Goal: Check status: Check status

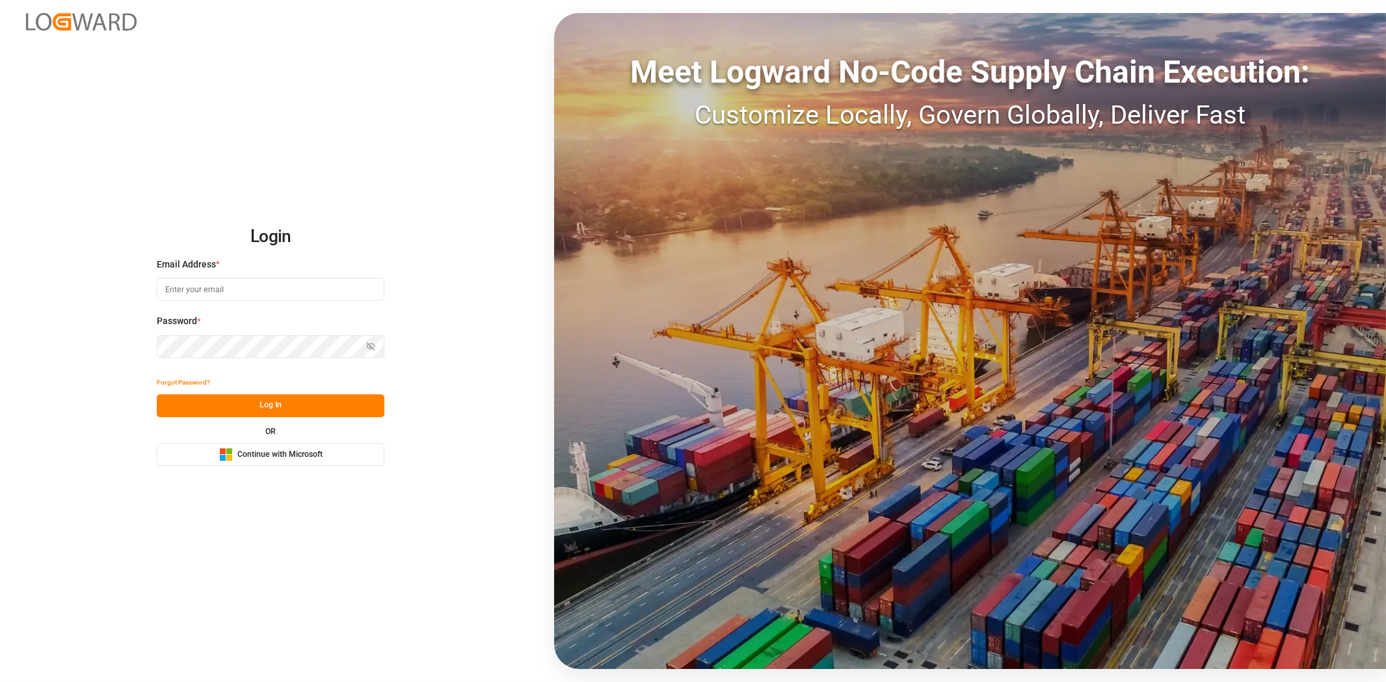
click at [262, 456] on span "Continue with Microsoft" at bounding box center [279, 455] width 85 height 12
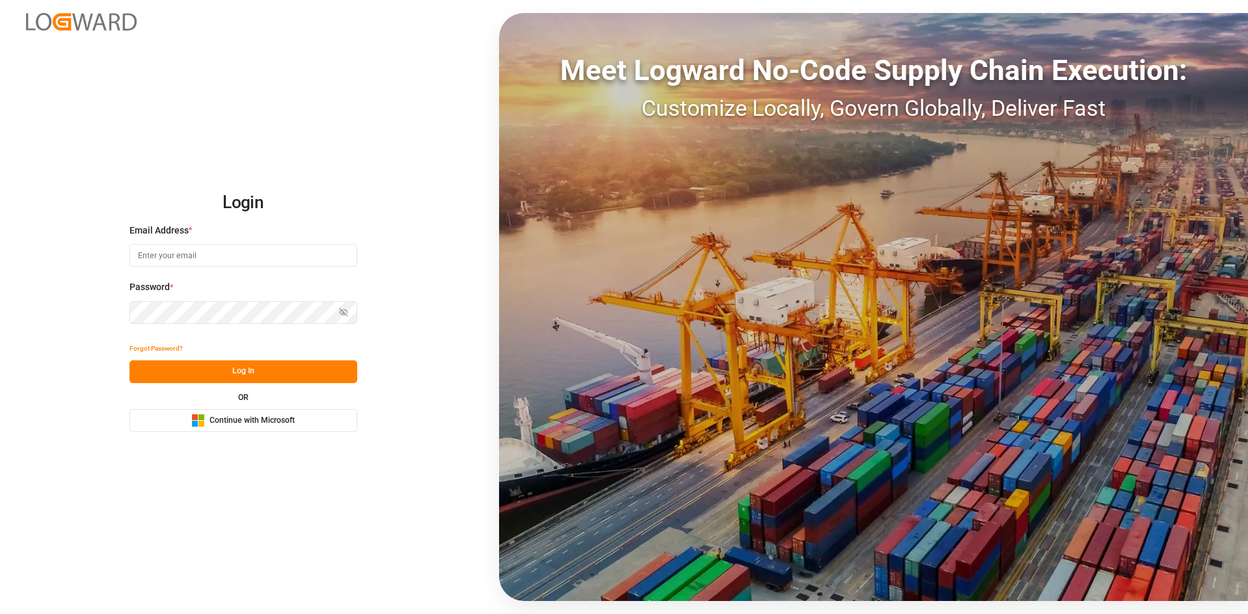
click at [271, 420] on span "Continue with Microsoft" at bounding box center [251, 421] width 85 height 12
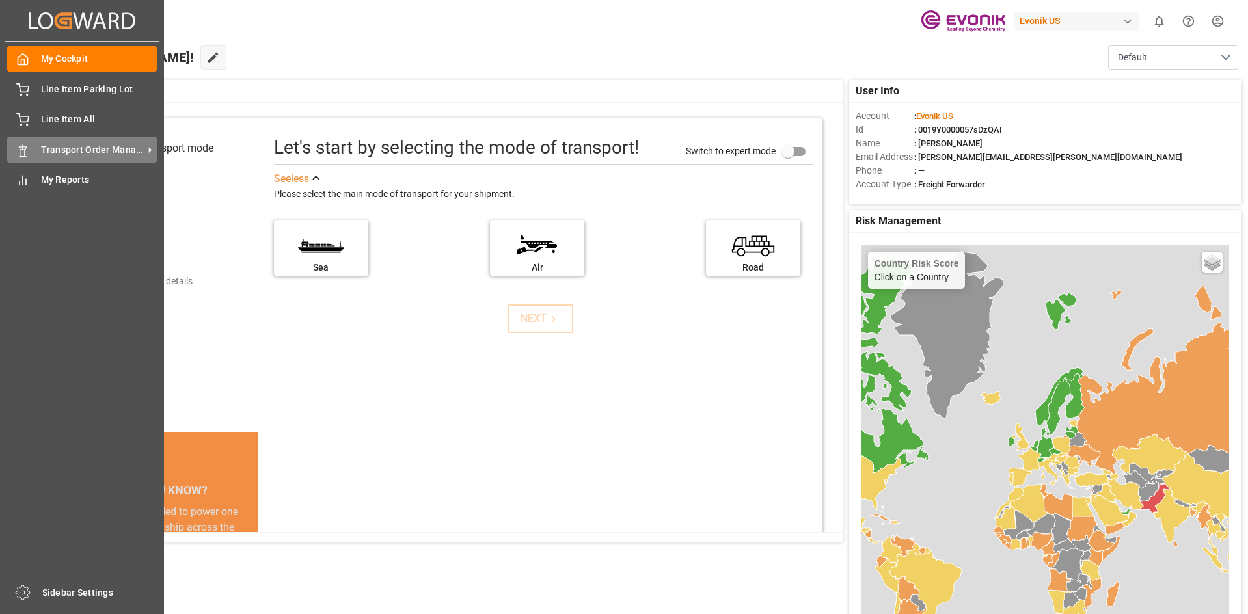
click at [78, 157] on div "Transport Order Management Transport Order Management" at bounding box center [82, 149] width 150 height 25
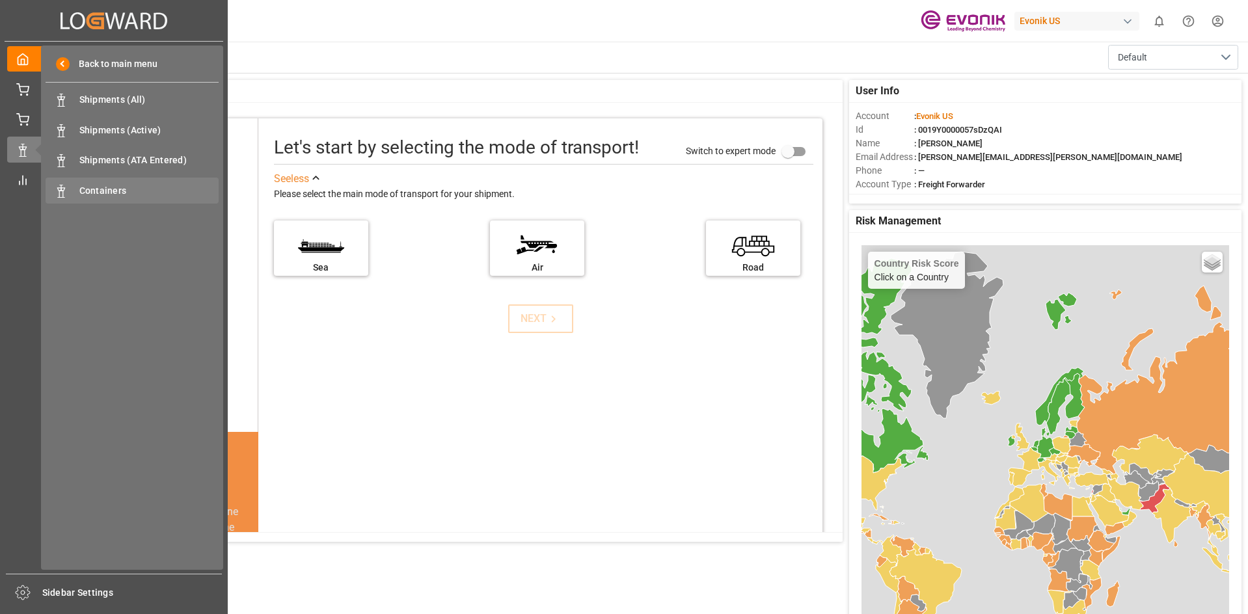
click at [88, 195] on span "Containers" at bounding box center [149, 191] width 140 height 14
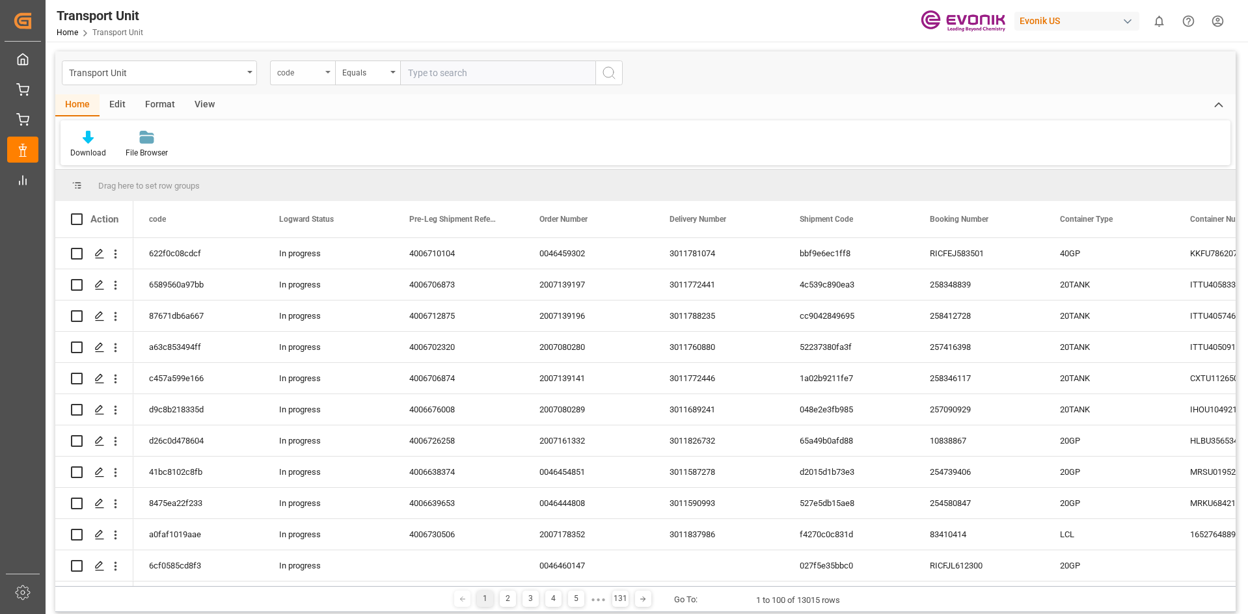
click at [327, 81] on div "code" at bounding box center [302, 73] width 65 height 25
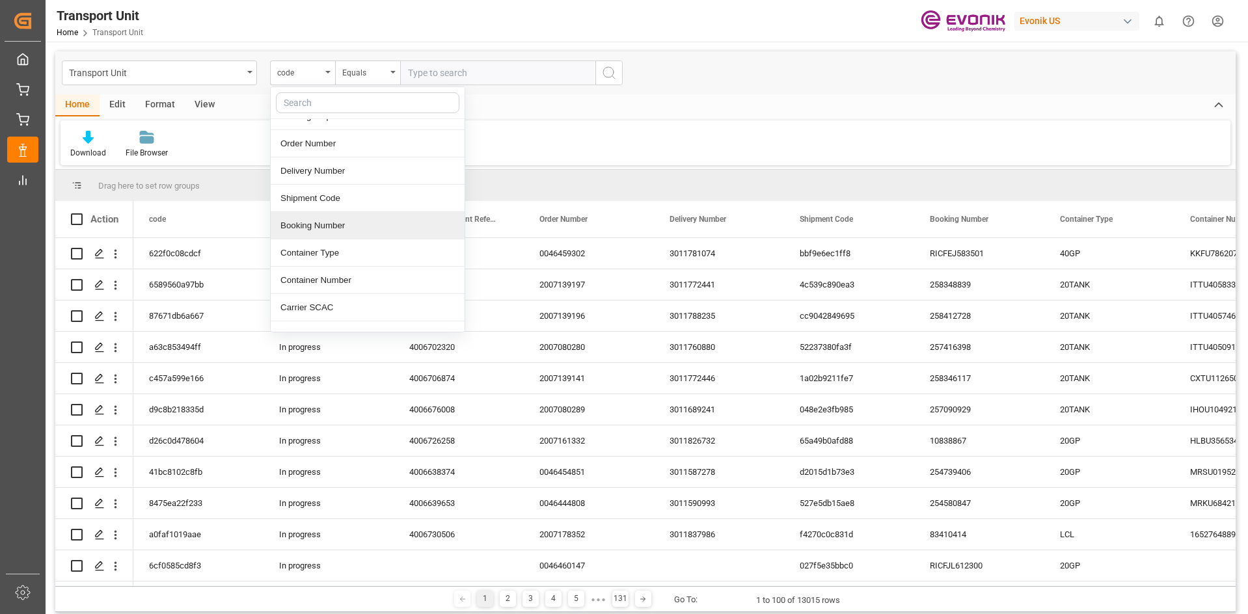
scroll to position [136, 0]
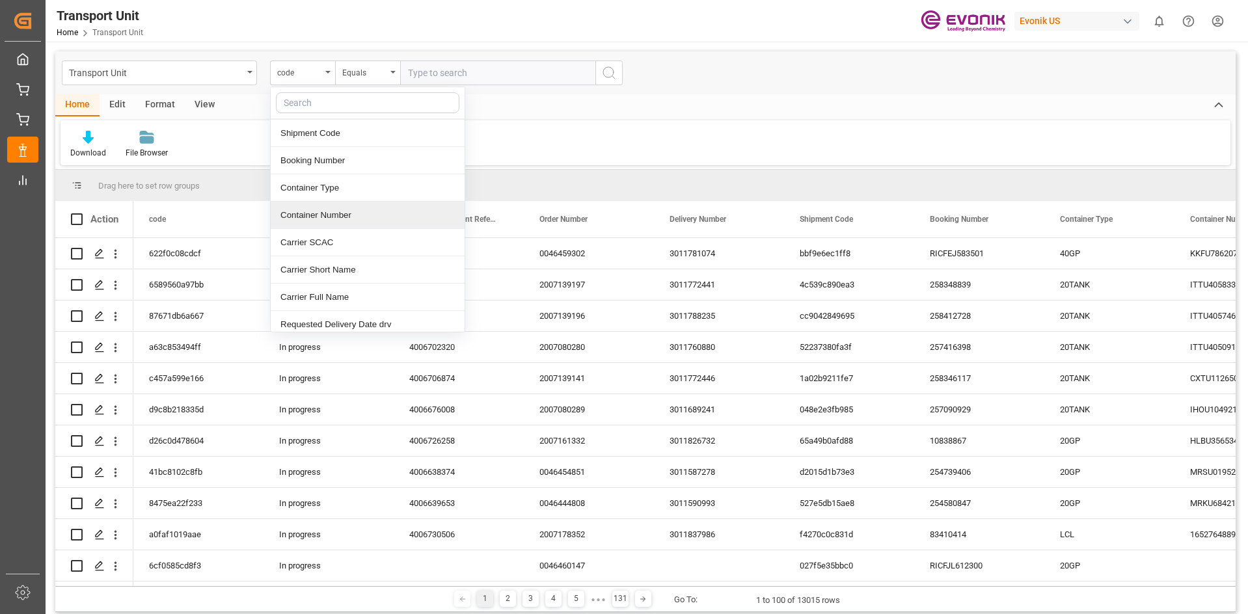
click at [336, 217] on div "Container Number" at bounding box center [368, 215] width 194 height 27
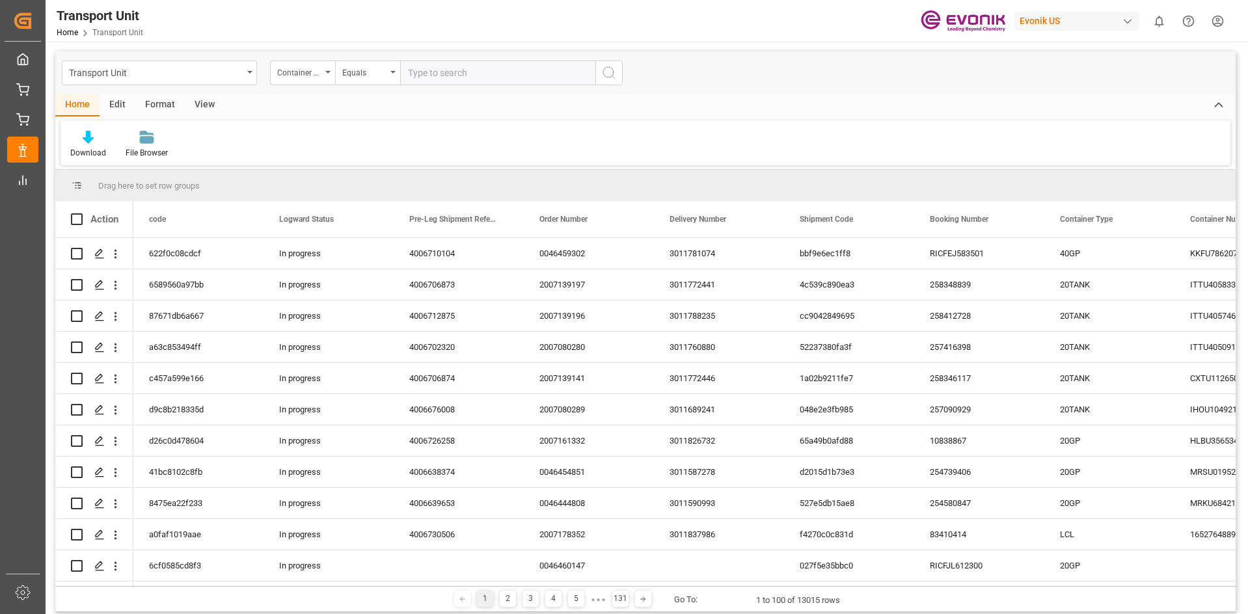
click at [426, 75] on input "text" at bounding box center [497, 73] width 195 height 25
paste input "SEGU"
click at [483, 92] on div "Transport Unit Container Number Equals SEGU" at bounding box center [645, 72] width 1180 height 43
click at [450, 82] on input "SEGU" at bounding box center [497, 73] width 195 height 25
paste input "8054110"
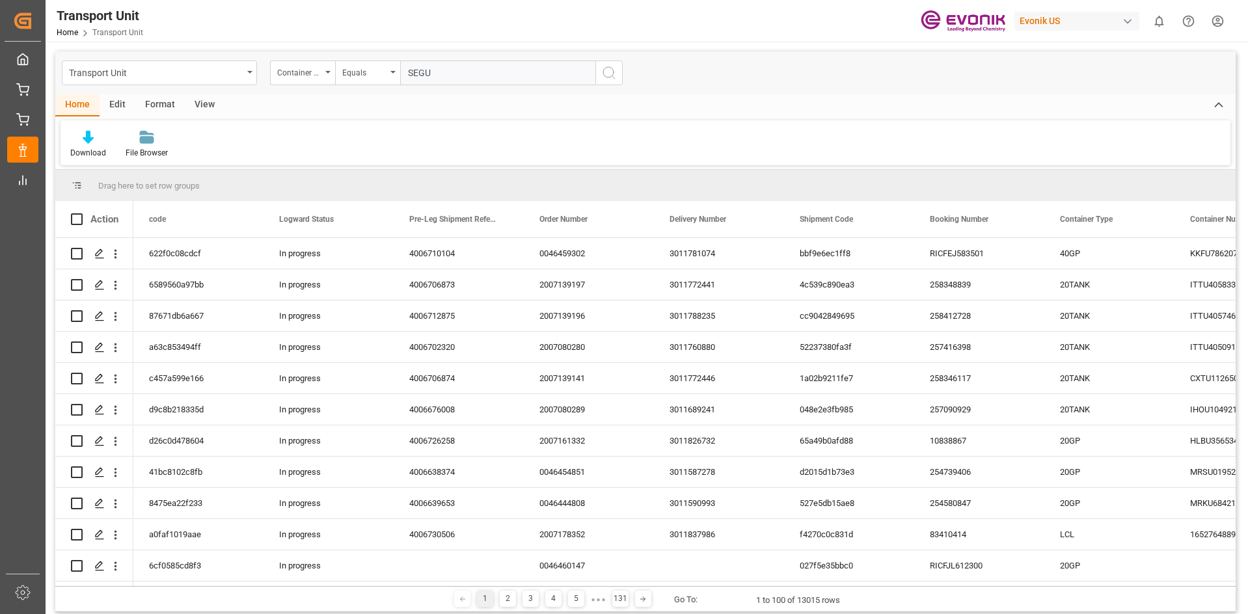
type input "SEGU8054110"
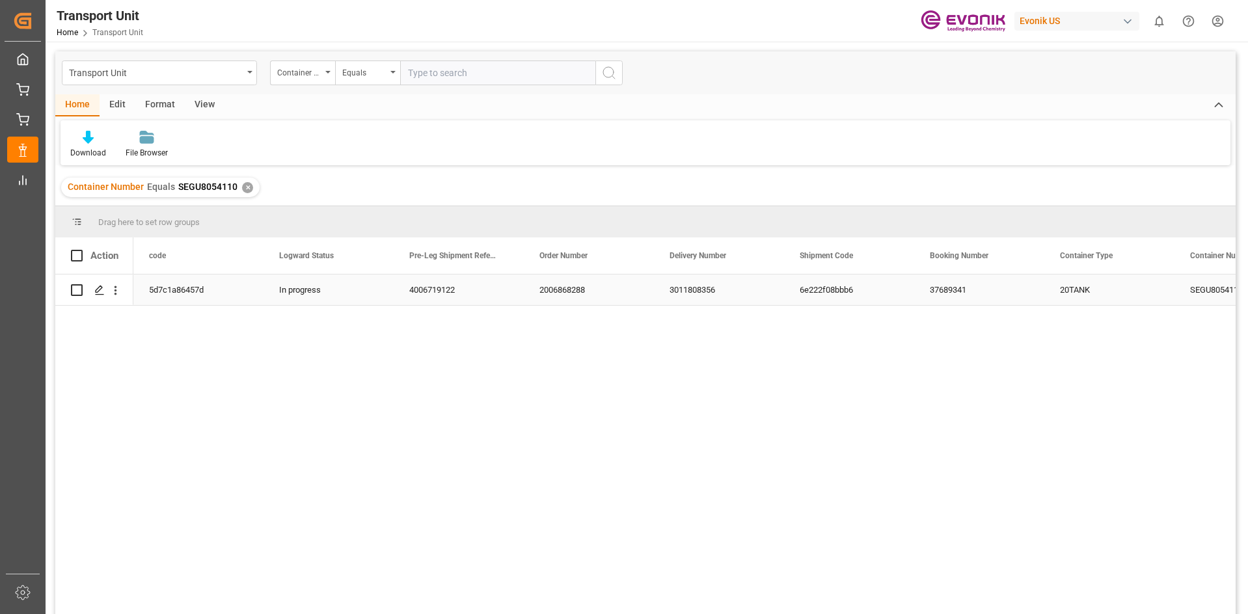
click at [702, 284] on div "3011808356" at bounding box center [719, 290] width 130 height 31
click at [242, 183] on div "✕" at bounding box center [247, 187] width 11 height 11
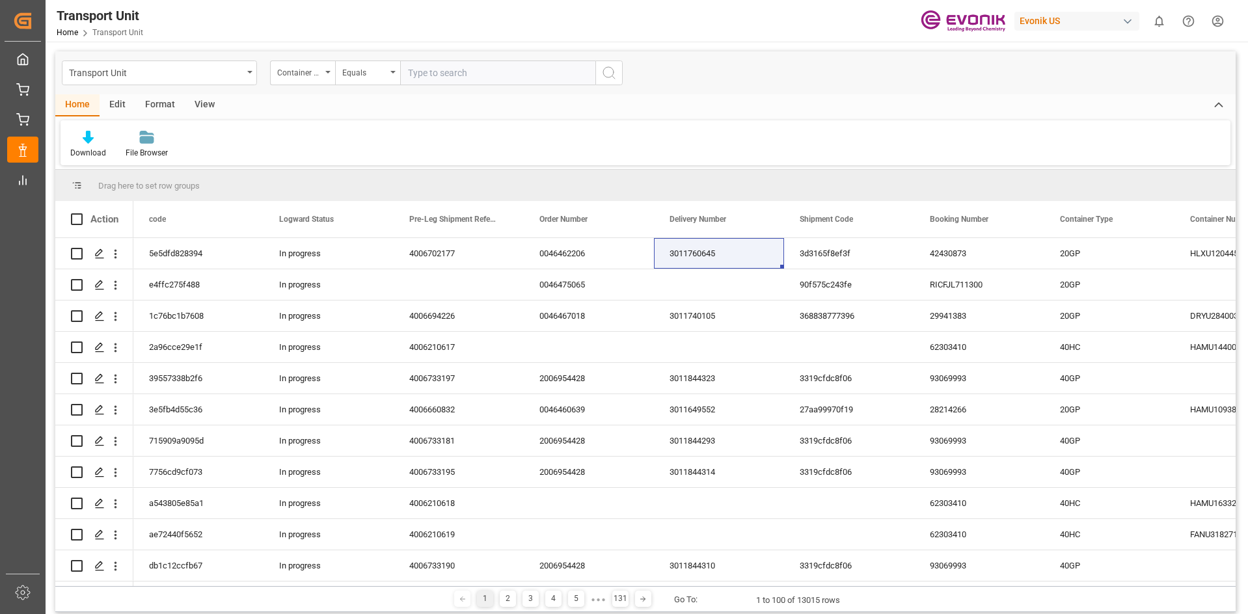
click at [446, 77] on input "text" at bounding box center [497, 73] width 195 height 25
paste input "TRHU"
click at [481, 76] on input "TRHU" at bounding box center [497, 73] width 195 height 25
paste input "2108098"
type input "TRHU2108098"
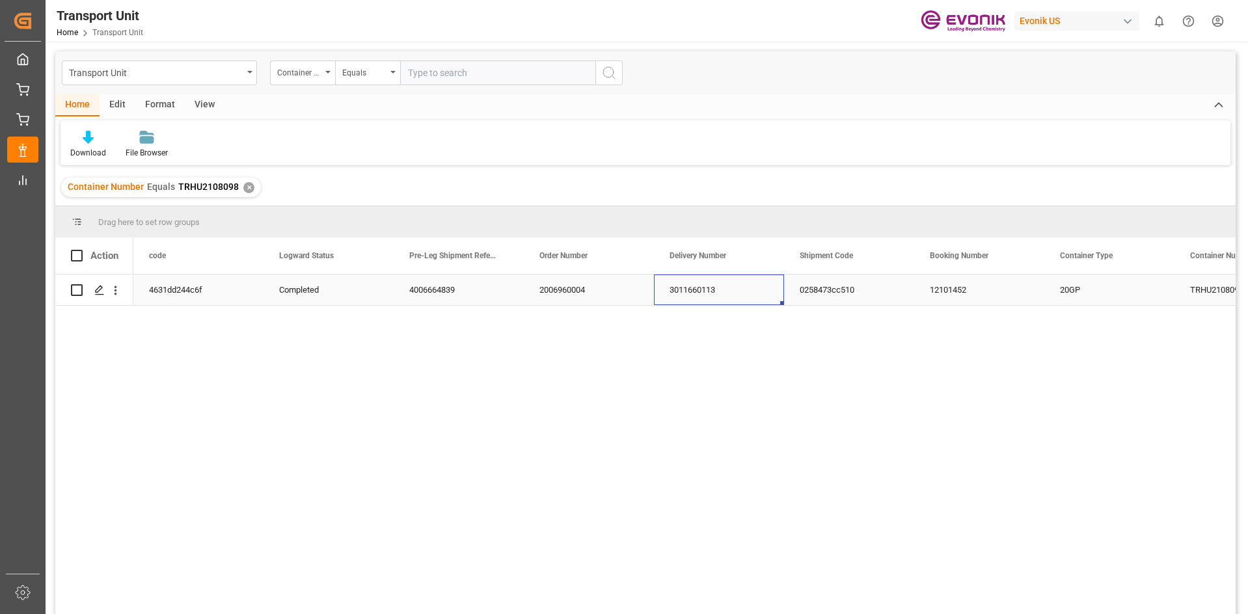
click at [665, 279] on div "3011660113" at bounding box center [719, 290] width 130 height 31
click at [250, 188] on div "✕" at bounding box center [248, 187] width 11 height 11
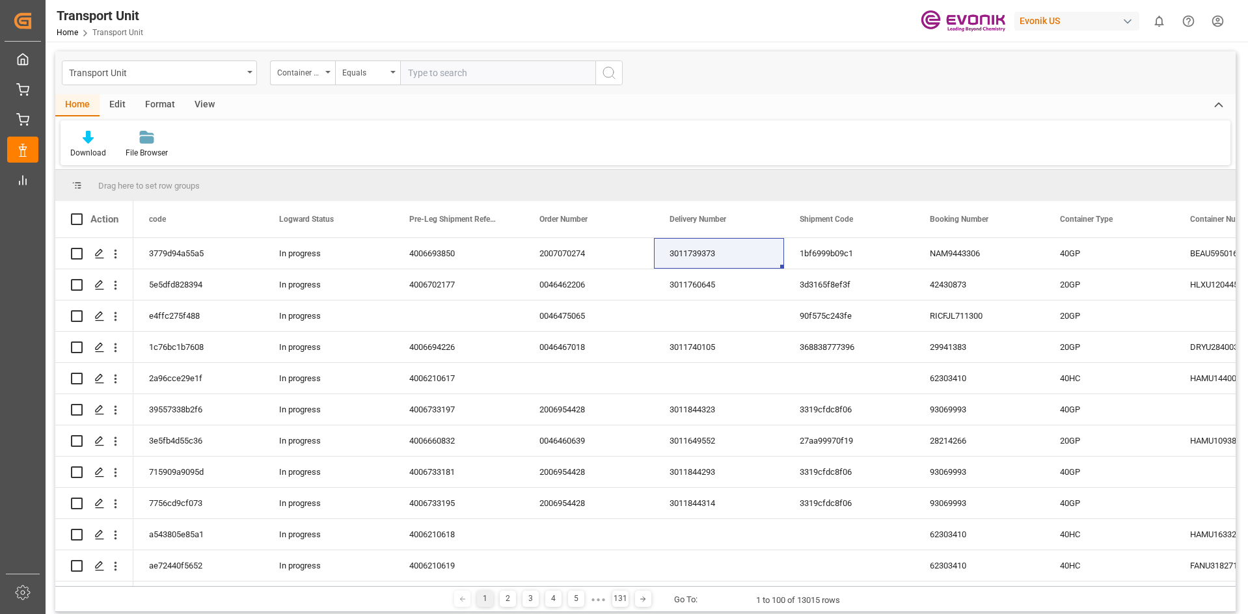
click at [435, 79] on input "text" at bounding box center [497, 73] width 195 height 25
paste input "SEGU"
paste input "8054110"
type input "SEGU8054110"
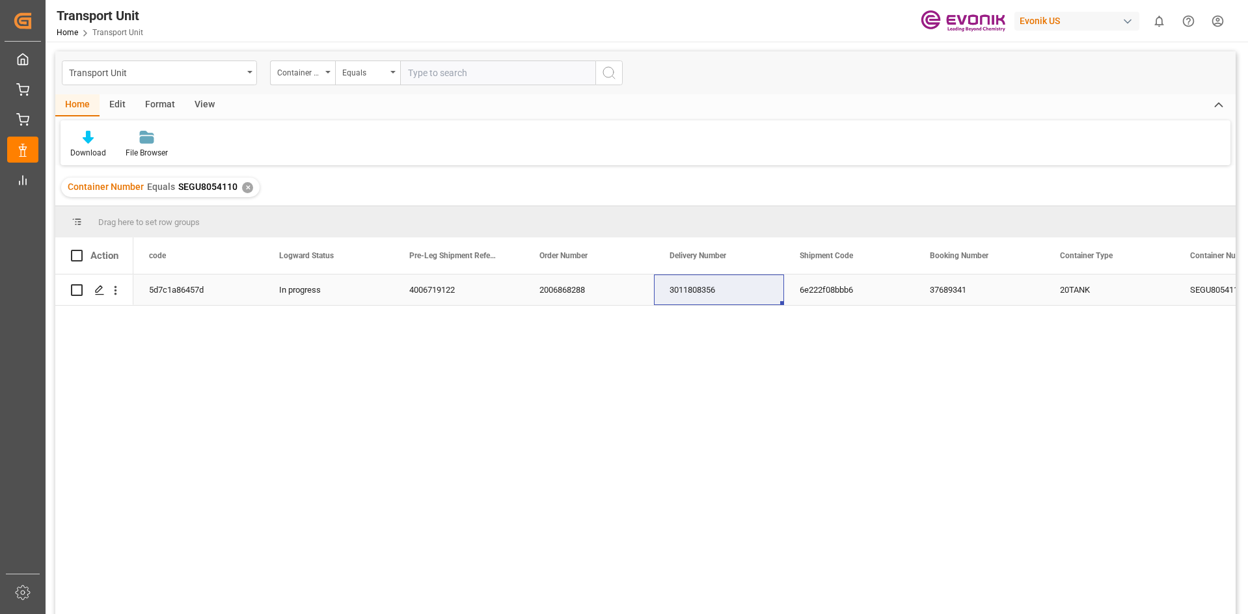
click at [709, 296] on div "3011808356" at bounding box center [719, 290] width 130 height 31
drag, startPoint x: 81, startPoint y: 3, endPoint x: 461, endPoint y: 36, distance: 381.4
click at [461, 36] on div "Transport Unit Home Transport Unit Evonik US 0 Notifications Only show unread A…" at bounding box center [641, 21] width 1211 height 42
click at [252, 188] on div "Container Number Equals SEGU8054110 ✕" at bounding box center [160, 188] width 198 height 20
click at [245, 188] on div "✕" at bounding box center [247, 187] width 11 height 11
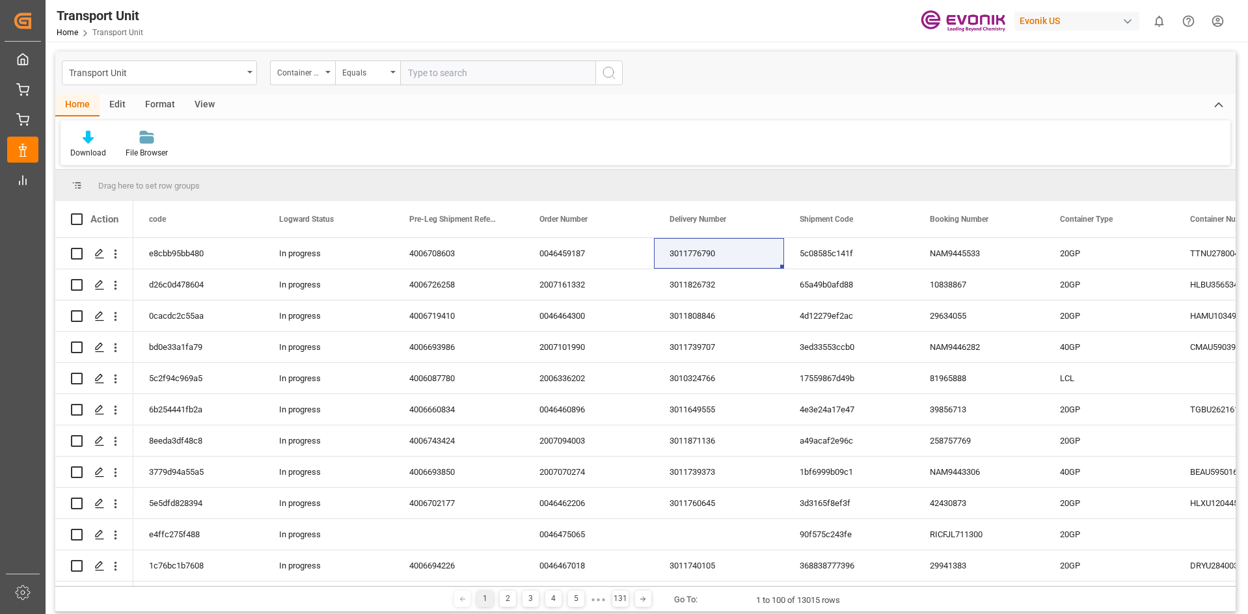
click at [423, 81] on input "text" at bounding box center [497, 73] width 195 height 25
paste input "TGBU"
paste input "2358133"
type input "TGBU2358133"
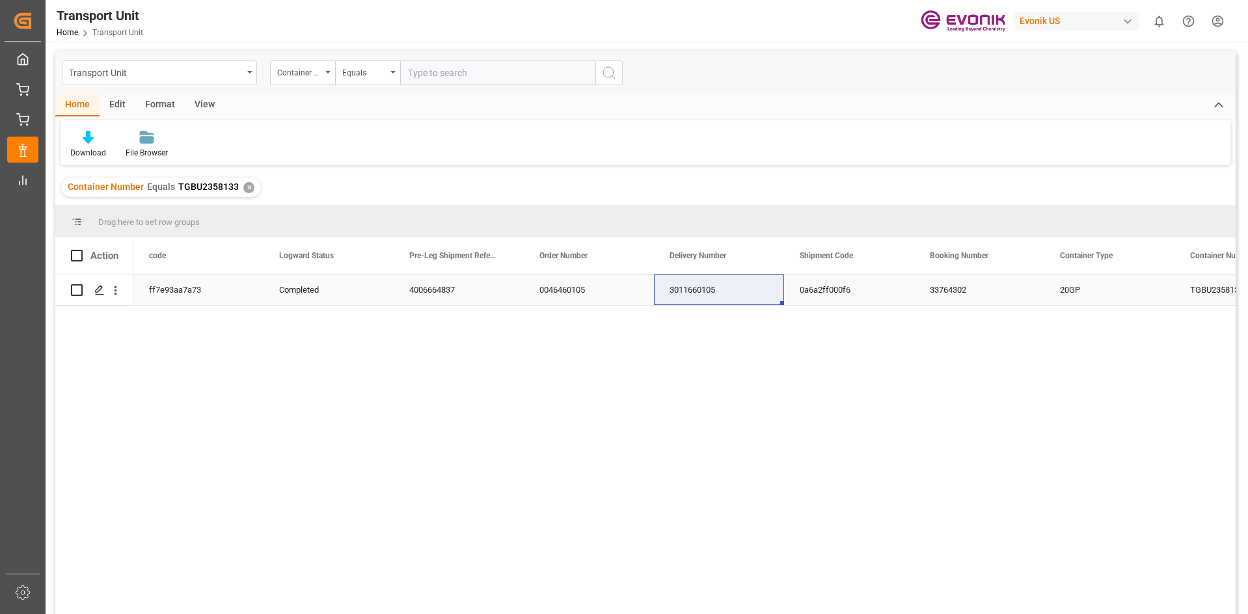
click at [669, 284] on div "3011660105" at bounding box center [719, 290] width 130 height 31
